Goal: Contribute content

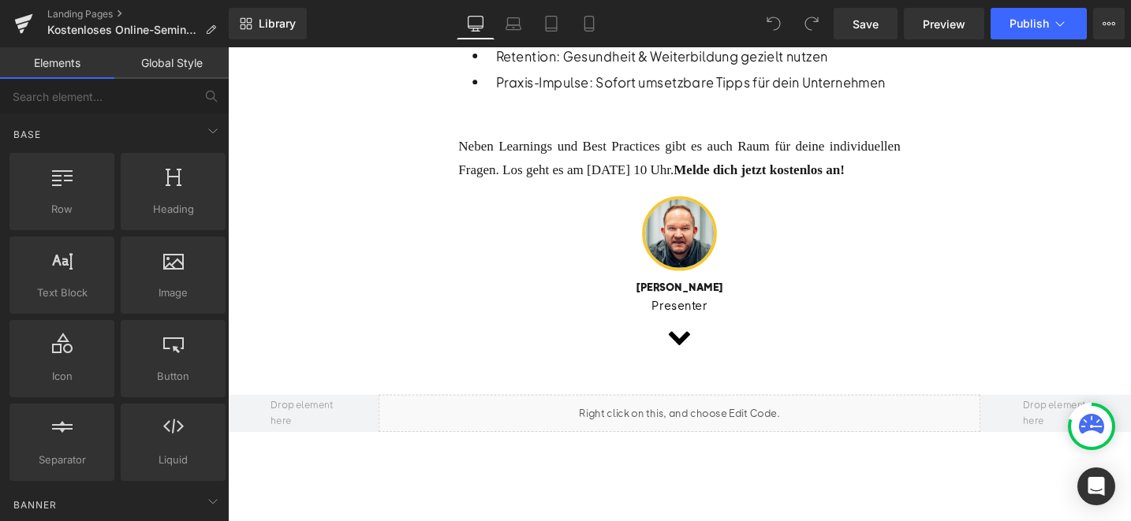
scroll to position [1124, 0]
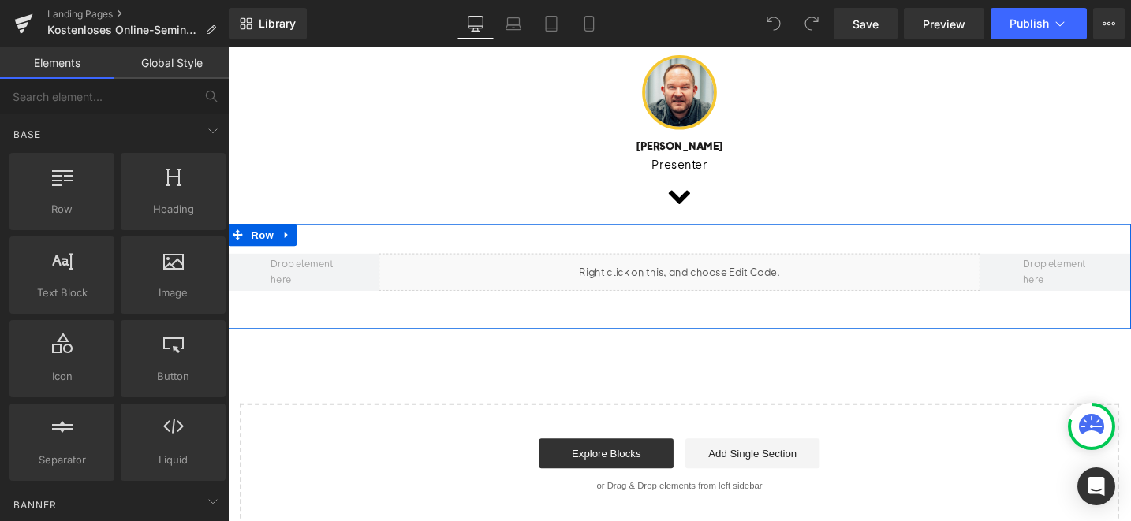
click at [730, 287] on div "Liquid" at bounding box center [705, 284] width 637 height 39
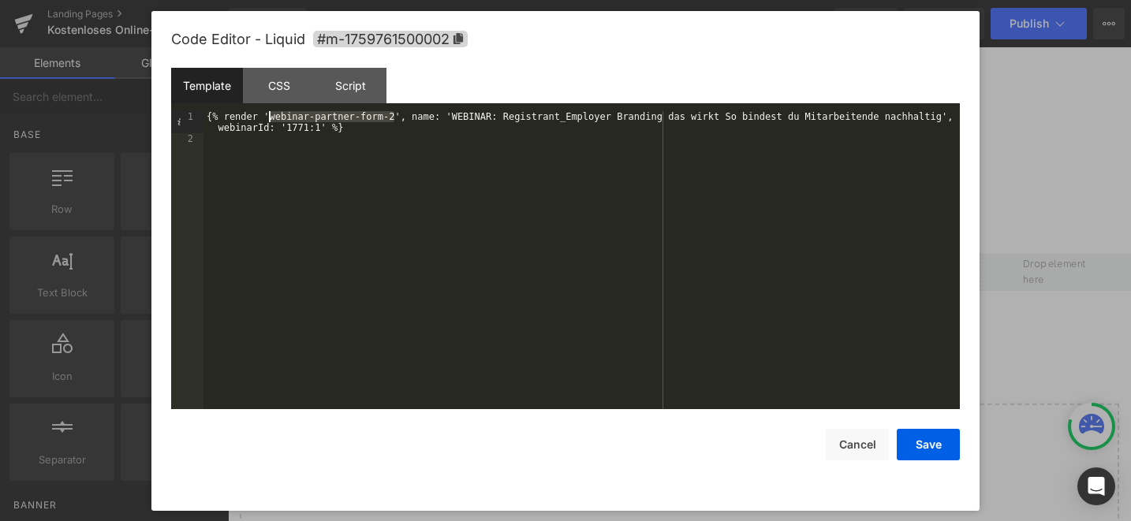
drag, startPoint x: 395, startPoint y: 118, endPoint x: 271, endPoint y: 114, distance: 123.9
click at [271, 114] on div "{% render 'webinar-partner-form-2', name: 'WEBINAR: Registrant_Employer Brandin…" at bounding box center [582, 276] width 757 height 331
click at [940, 446] on button "Save" at bounding box center [928, 445] width 63 height 32
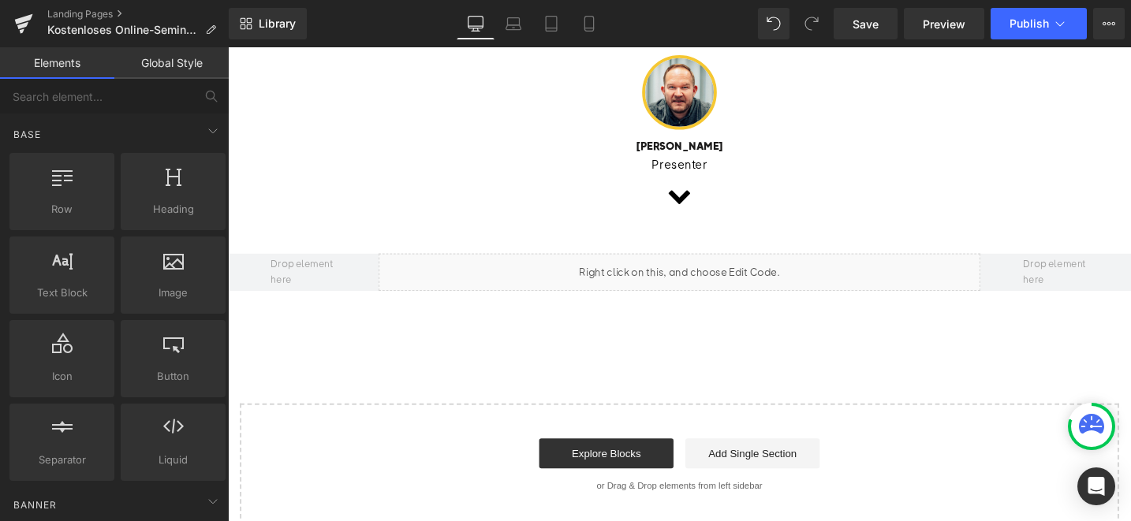
click at [1032, 39] on div "Library Desktop Desktop Laptop Tablet Mobile Save Preview Publish Scheduled Vie…" at bounding box center [680, 23] width 902 height 47
click at [1039, 35] on button "Publish" at bounding box center [1039, 24] width 96 height 32
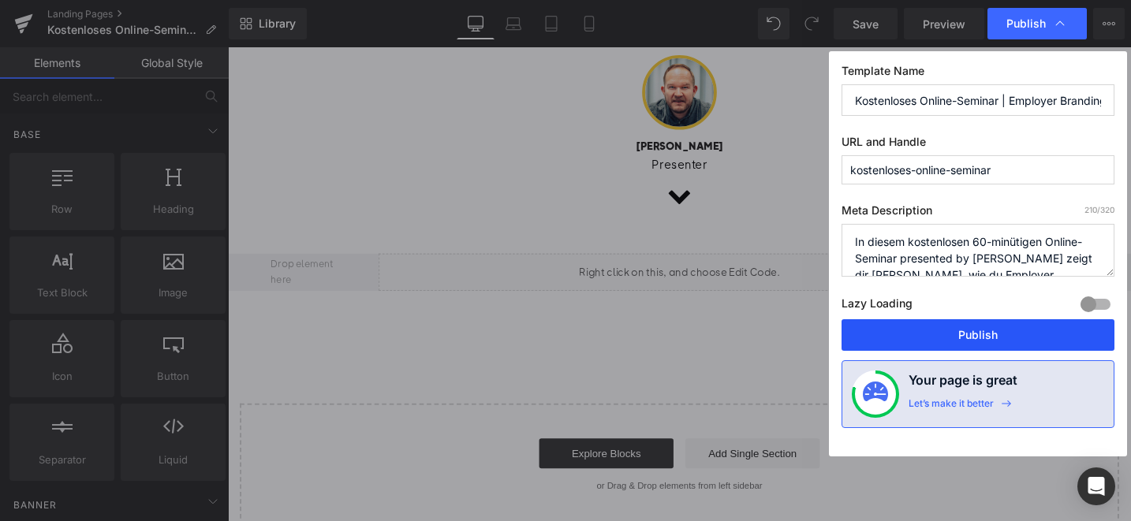
click at [913, 325] on button "Publish" at bounding box center [978, 335] width 273 height 32
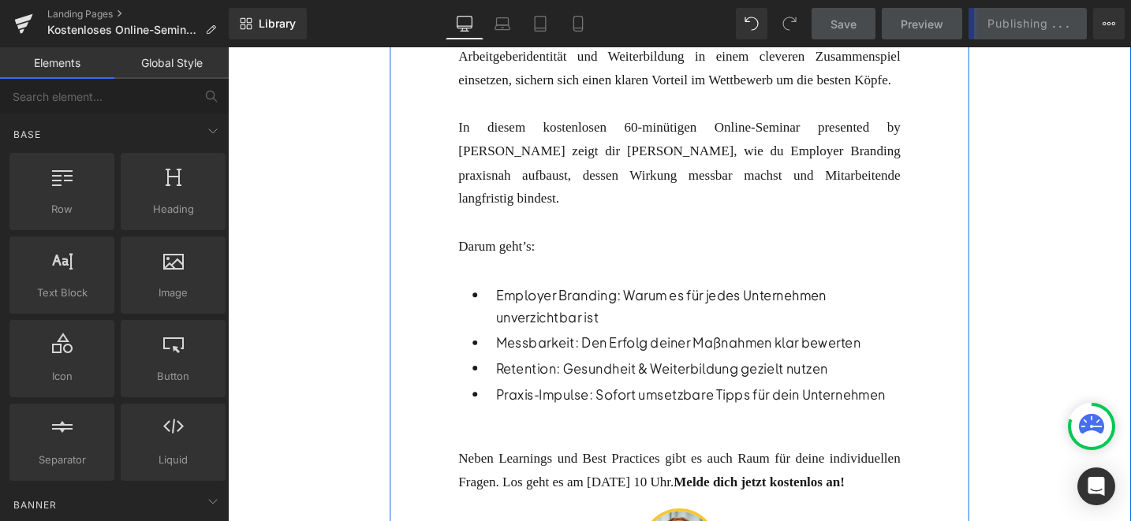
scroll to position [0, 0]
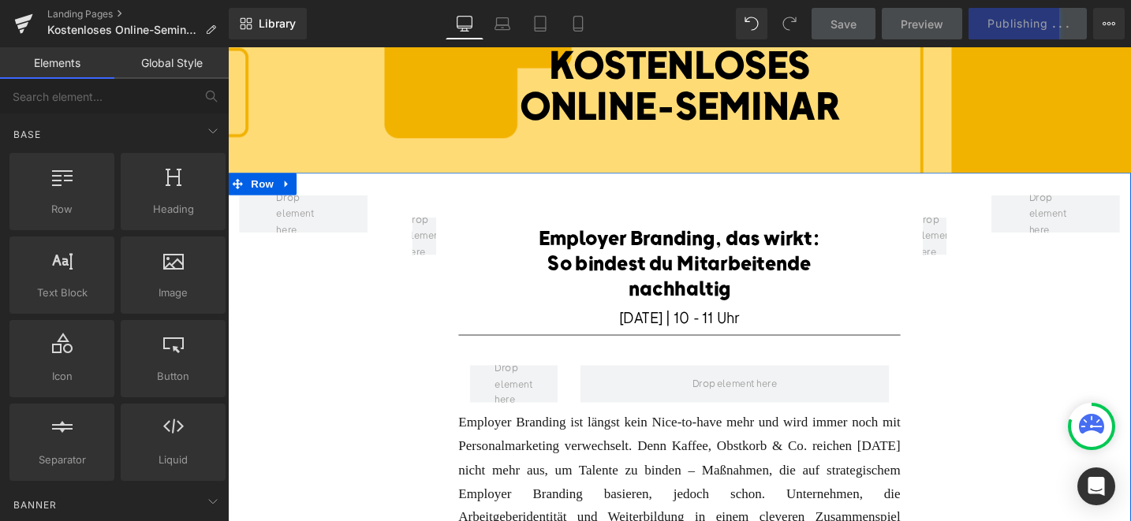
scroll to position [357, 0]
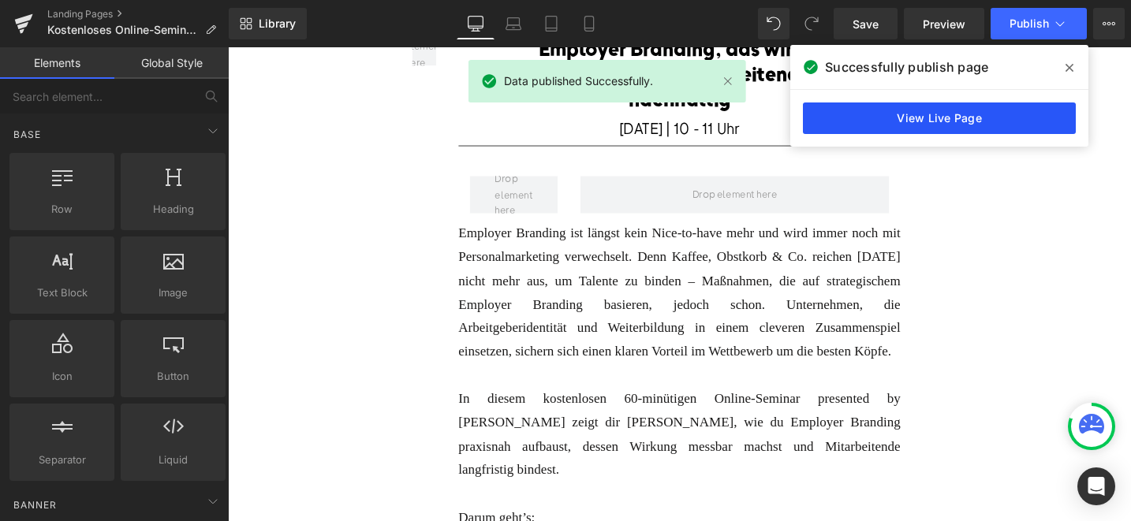
click at [857, 121] on link "View Live Page" at bounding box center [939, 119] width 273 height 32
